Goal: Navigation & Orientation: Find specific page/section

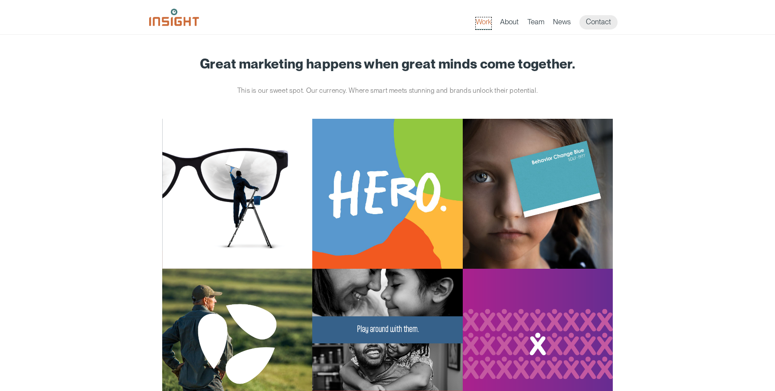
click at [491, 25] on link "Work" at bounding box center [484, 23] width 16 height 12
click at [187, 23] on img at bounding box center [174, 17] width 50 height 17
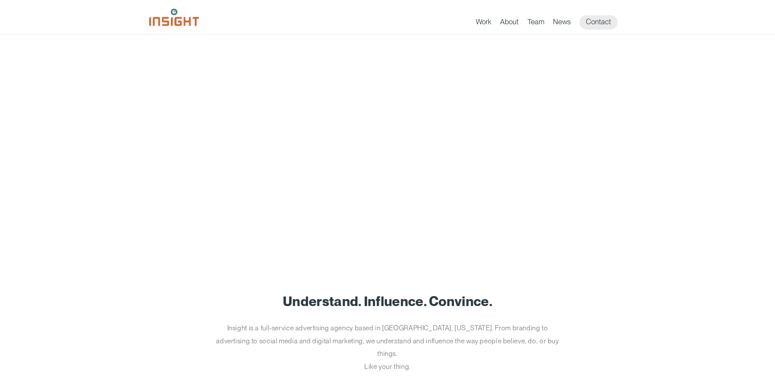
scroll to position [182, 0]
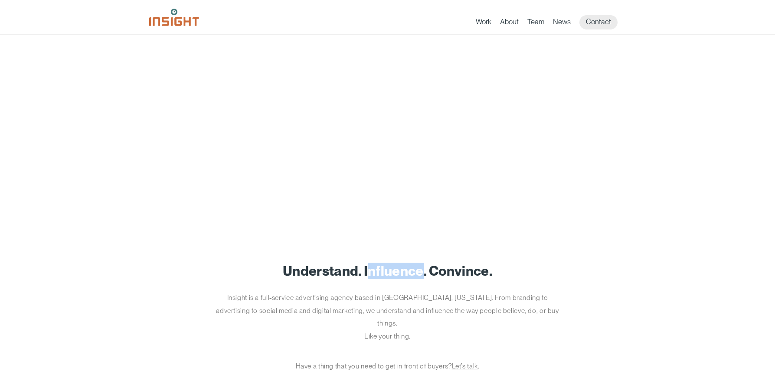
drag, startPoint x: 367, startPoint y: 272, endPoint x: 420, endPoint y: 272, distance: 52.9
click at [420, 272] on h1 "Understand. Influence. Convince." at bounding box center [387, 271] width 477 height 15
drag, startPoint x: 486, startPoint y: 270, endPoint x: 430, endPoint y: 269, distance: 56.0
click at [430, 269] on h1 "Understand. Influence. Convince." at bounding box center [387, 271] width 477 height 15
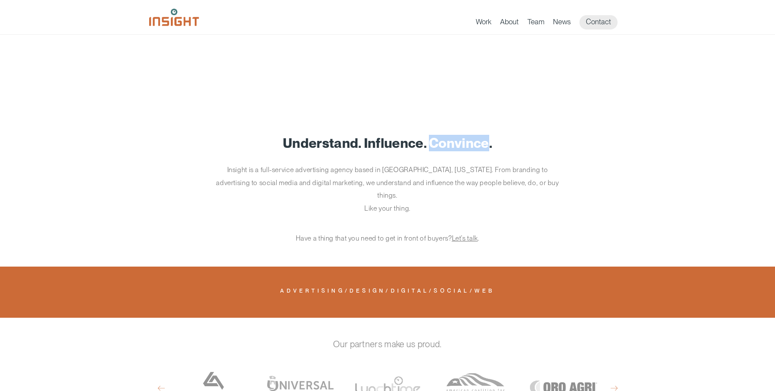
scroll to position [373, 0]
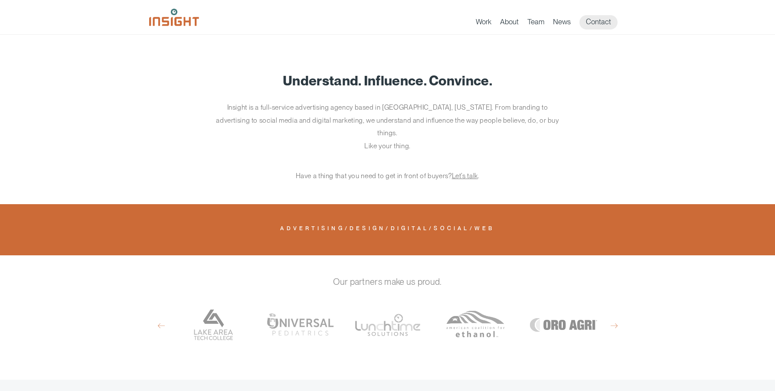
click at [487, 143] on div "Understand. Influence. Convince. Insight is a full-service advertising agency b…" at bounding box center [387, 127] width 477 height 109
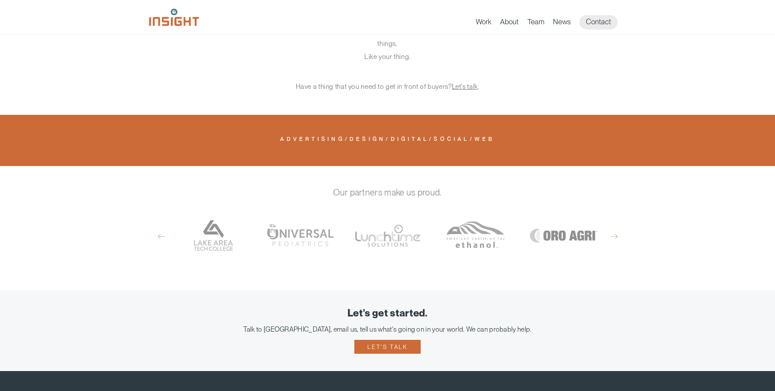
scroll to position [511, 0]
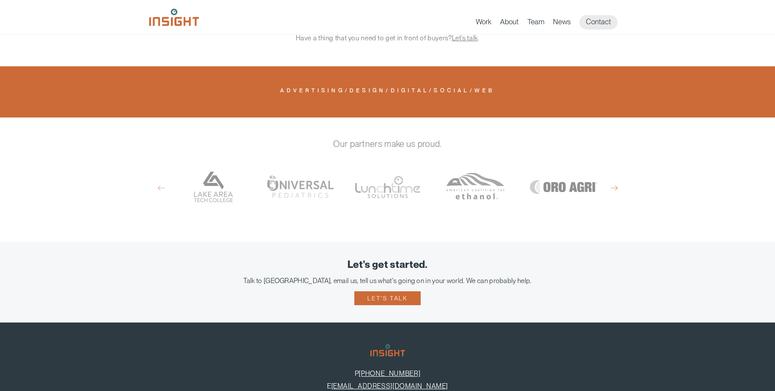
click at [612, 184] on button "Next" at bounding box center [614, 188] width 7 height 8
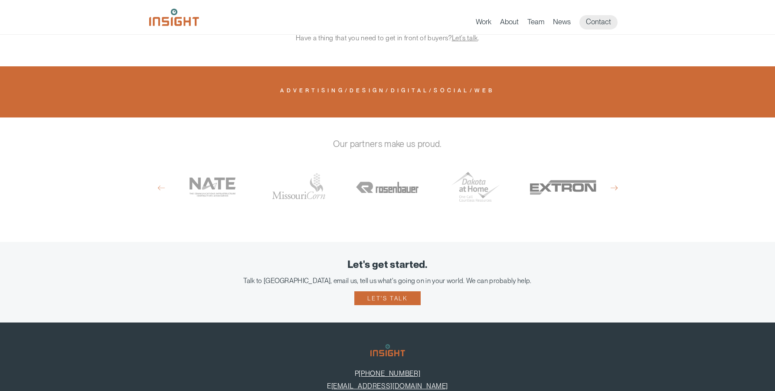
click at [618, 184] on button "Next" at bounding box center [614, 188] width 7 height 8
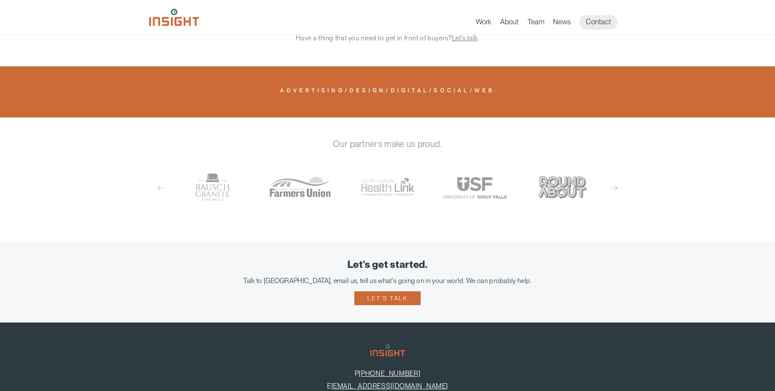
click at [622, 171] on div "Previous [PERSON_NAME] Granite [US_STATE] Farmers Union [US_STATE] Health Link …" at bounding box center [387, 188] width 477 height 65
click at [620, 173] on div "Previous [PERSON_NAME] Granite [US_STATE] Farmers Union [US_STATE] Health Link …" at bounding box center [387, 188] width 477 height 65
click at [615, 184] on button "Next" at bounding box center [614, 188] width 7 height 8
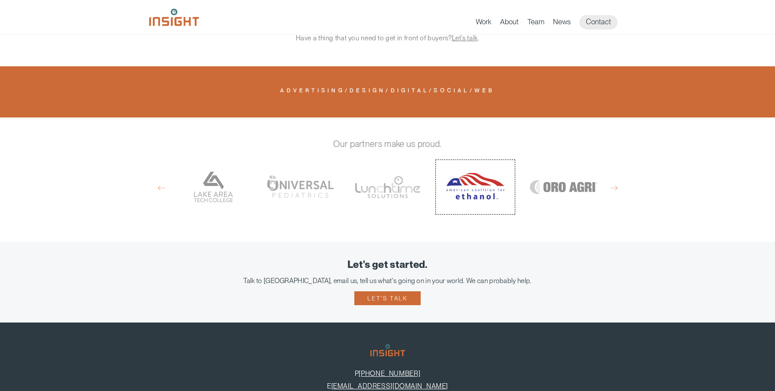
click at [469, 170] on link "American Coalition for [MEDICAL_DATA]" at bounding box center [475, 187] width 79 height 54
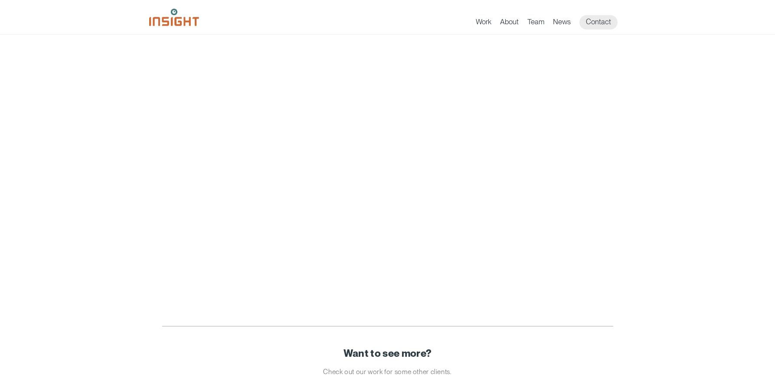
scroll to position [1485, 0]
